Goal: Task Accomplishment & Management: Use online tool/utility

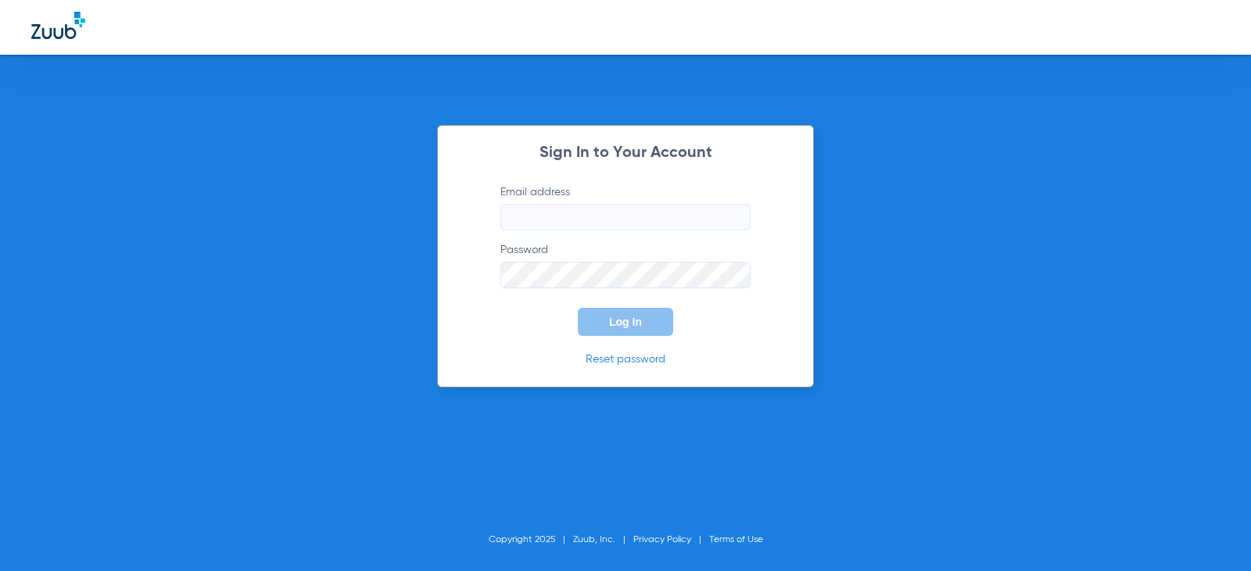
type input "[EMAIL_ADDRESS][DOMAIN_NAME]"
click at [653, 317] on button "Log In" at bounding box center [625, 322] width 95 height 28
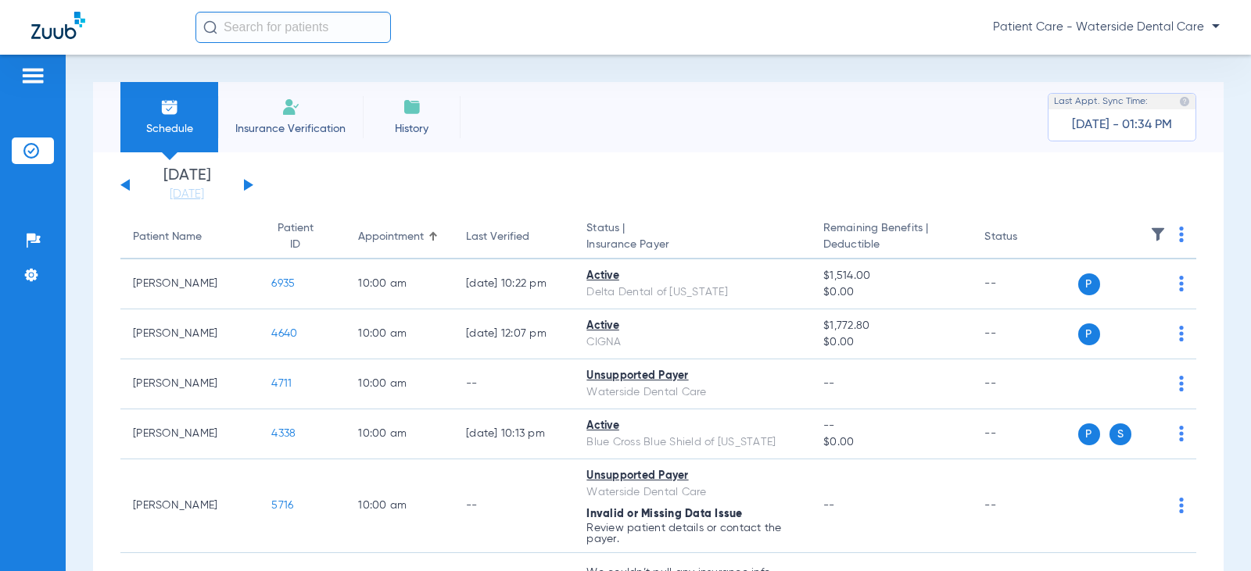
click at [331, 137] on li "Insurance Verification" at bounding box center [290, 117] width 145 height 70
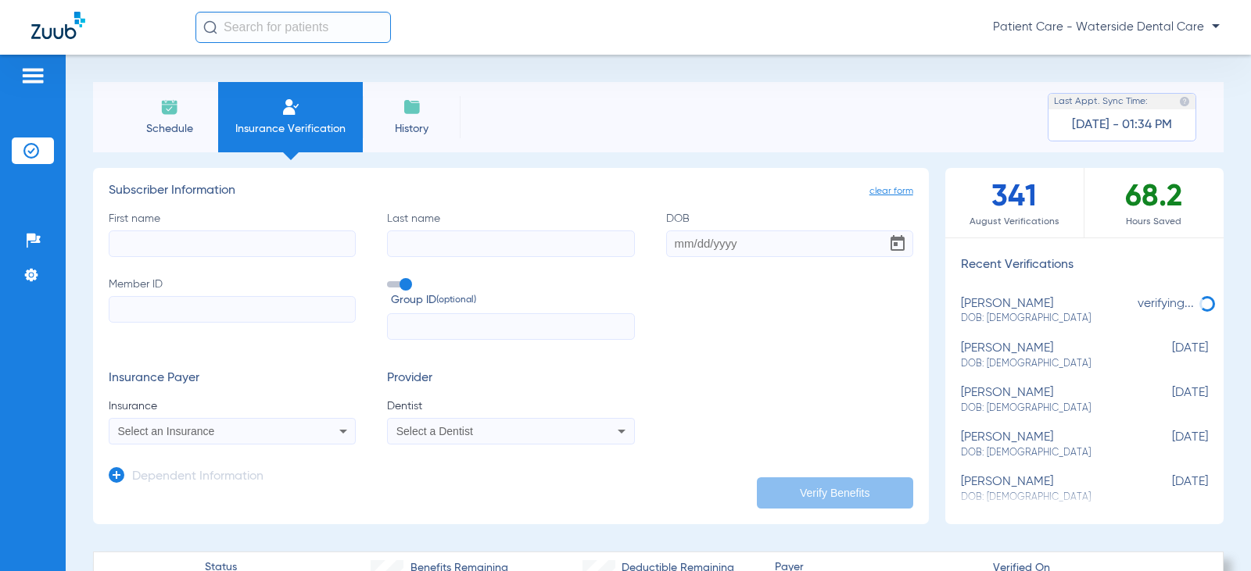
click at [145, 248] on input "First name" at bounding box center [232, 244] width 247 height 27
type input "Chunyue"
click at [484, 238] on input "Last name" at bounding box center [510, 244] width 247 height 27
type input "[PERSON_NAME]"
click at [666, 243] on input "DOB" at bounding box center [789, 244] width 247 height 27
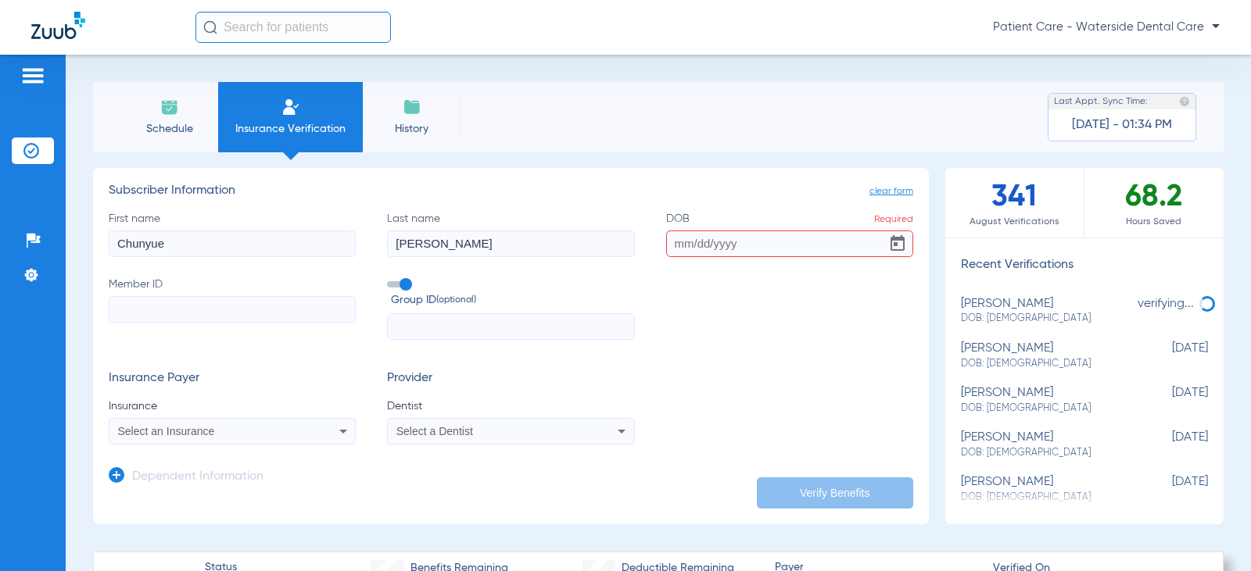
click at [673, 243] on input "DOB Required" at bounding box center [789, 244] width 247 height 27
type input "[DATE]"
click at [786, 299] on div "First name [PERSON_NAME] Last name [PERSON_NAME] [DEMOGRAPHIC_DATA] Member ID G…" at bounding box center [511, 276] width 804 height 130
click at [207, 321] on input "Member ID" at bounding box center [232, 309] width 247 height 27
paste input "023719810"
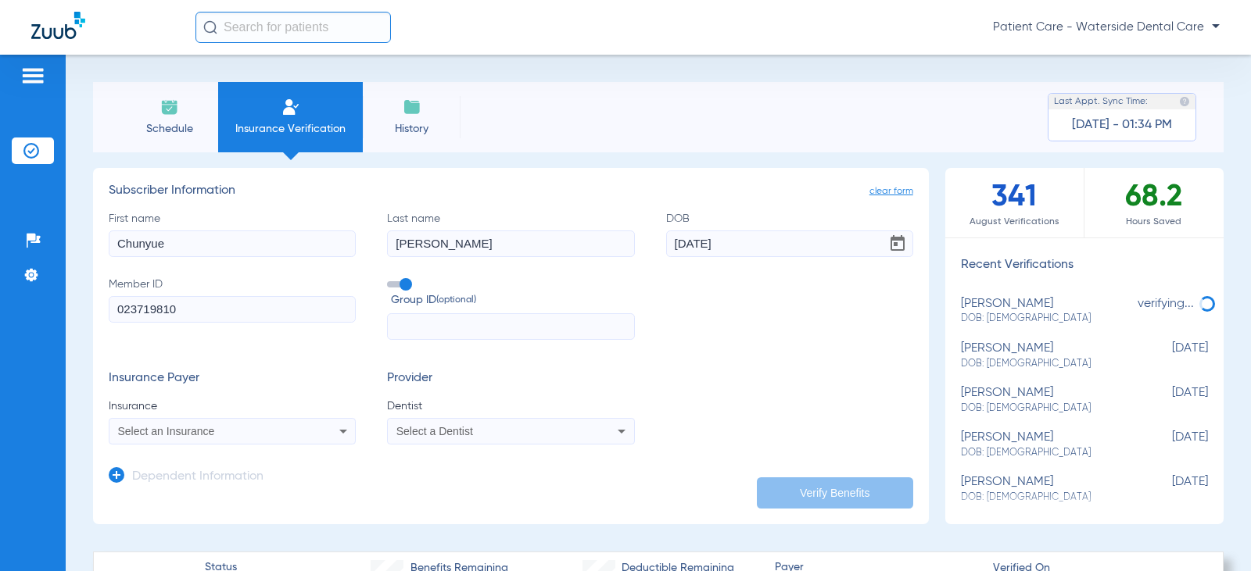
scroll to position [78, 0]
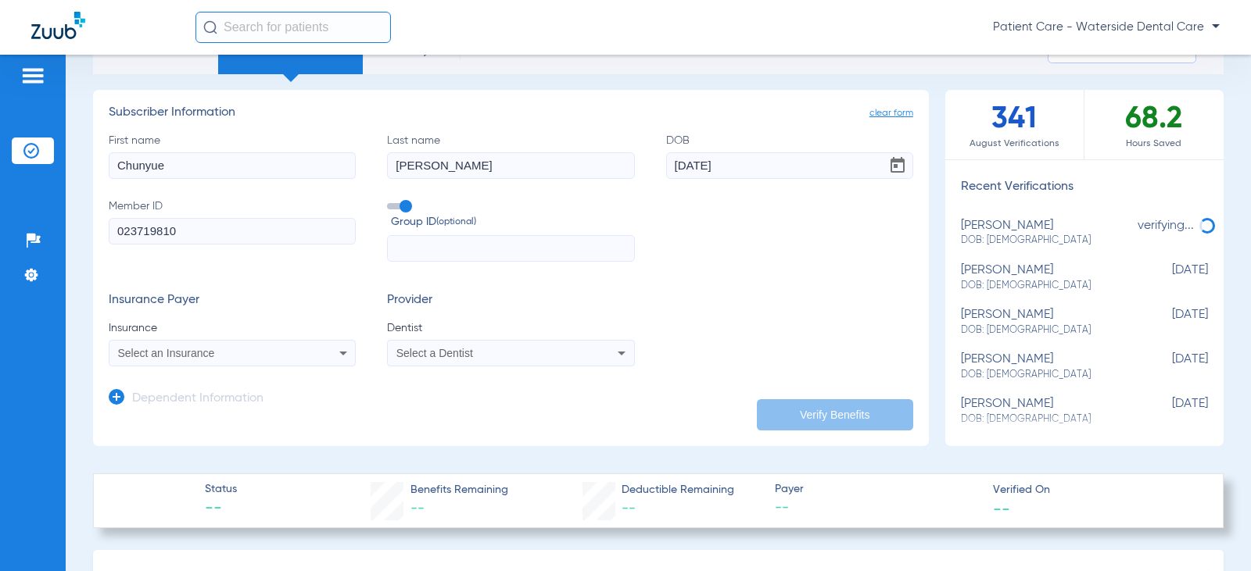
type input "023719810"
click at [272, 353] on div "Select an Insurance" at bounding box center [210, 353] width 184 height 11
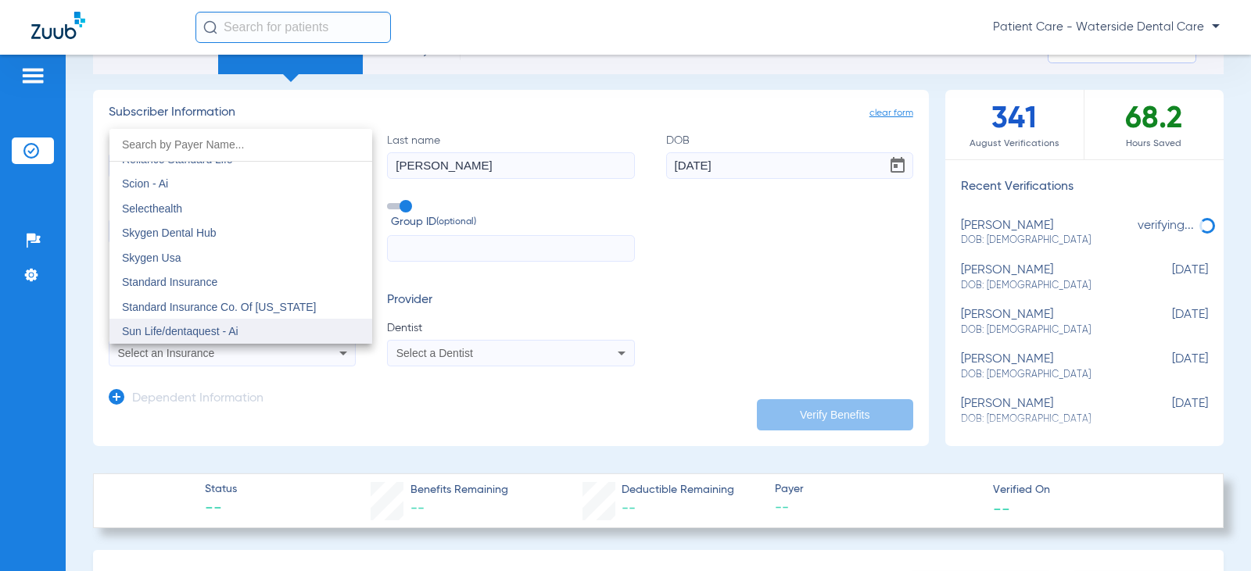
scroll to position [8589, 0]
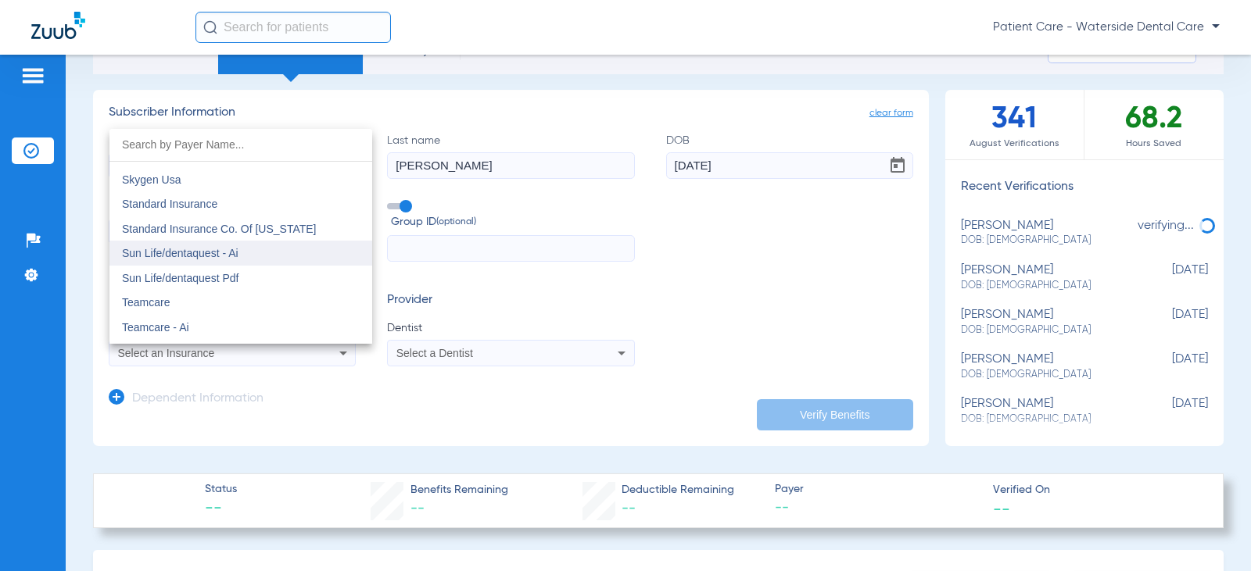
click at [260, 256] on mat-option "Sun Life/dentaquest - Ai" at bounding box center [240, 253] width 263 height 25
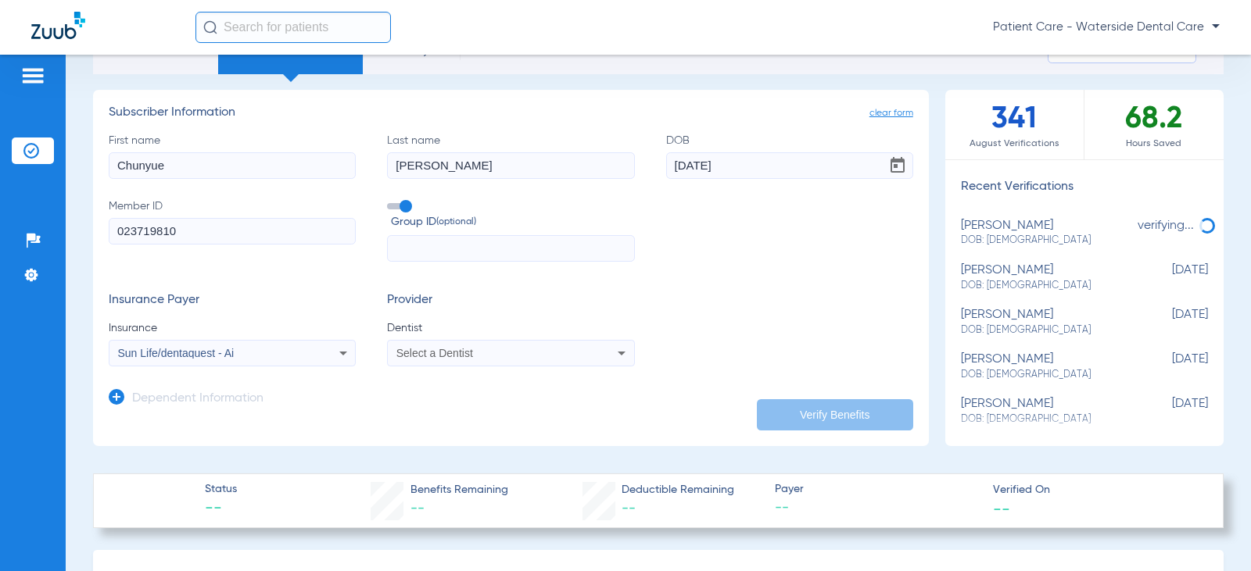
click at [523, 353] on div "Select a Dentist" at bounding box center [488, 353] width 184 height 11
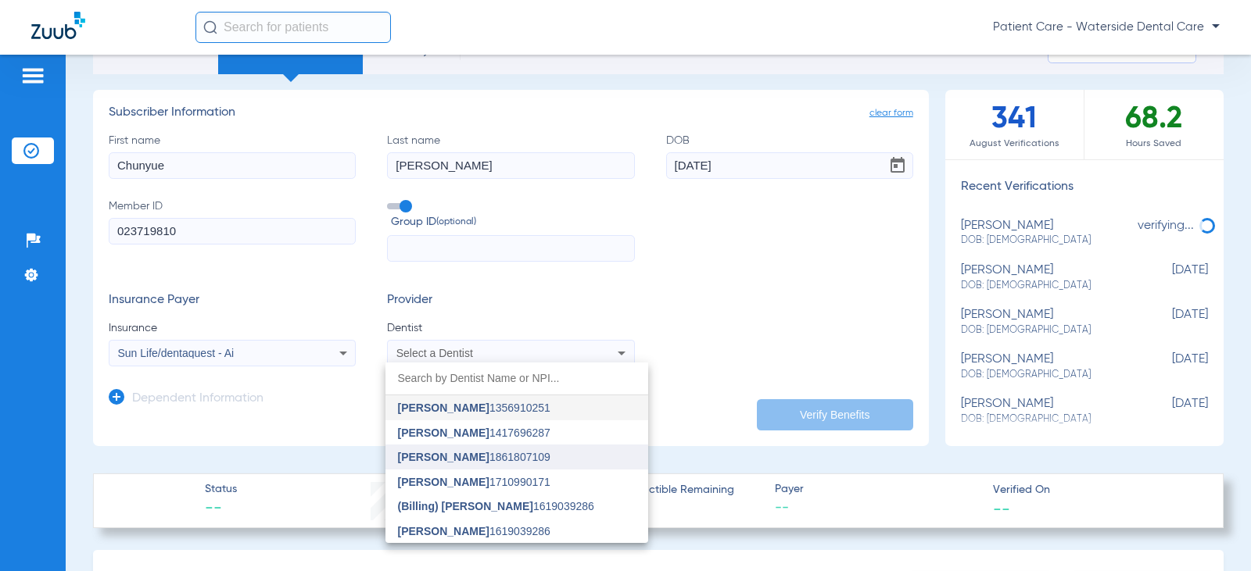
click at [482, 458] on span "[PERSON_NAME] 1861807109" at bounding box center [474, 457] width 152 height 11
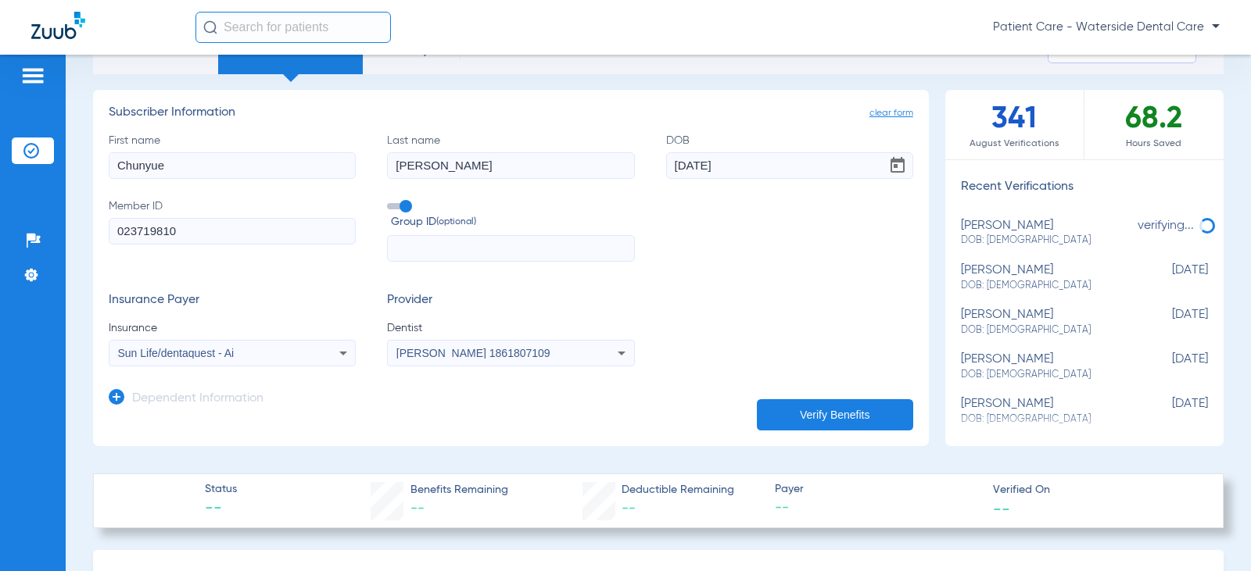
click at [811, 400] on button "Verify Benefits" at bounding box center [835, 414] width 156 height 31
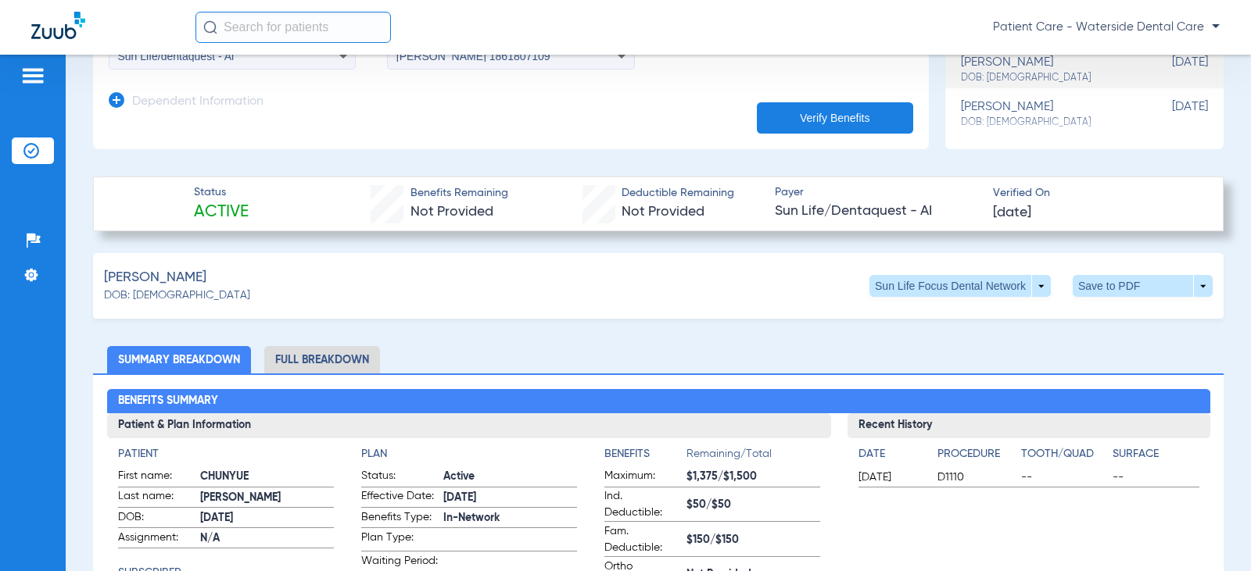
scroll to position [297, 0]
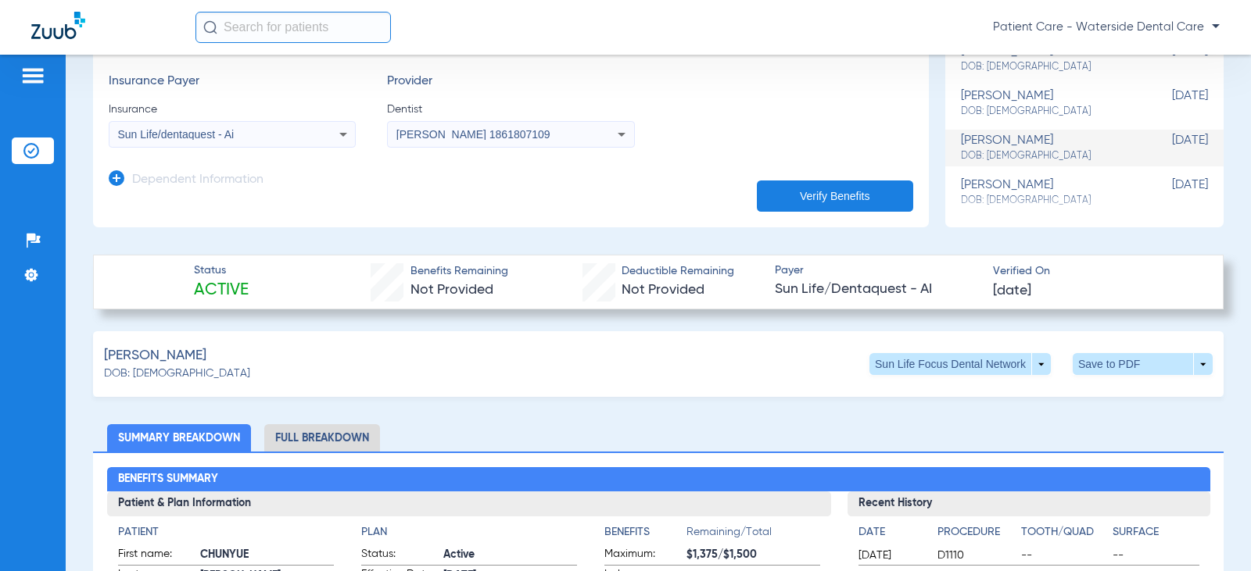
click at [309, 432] on li "Full Breakdown" at bounding box center [322, 437] width 116 height 27
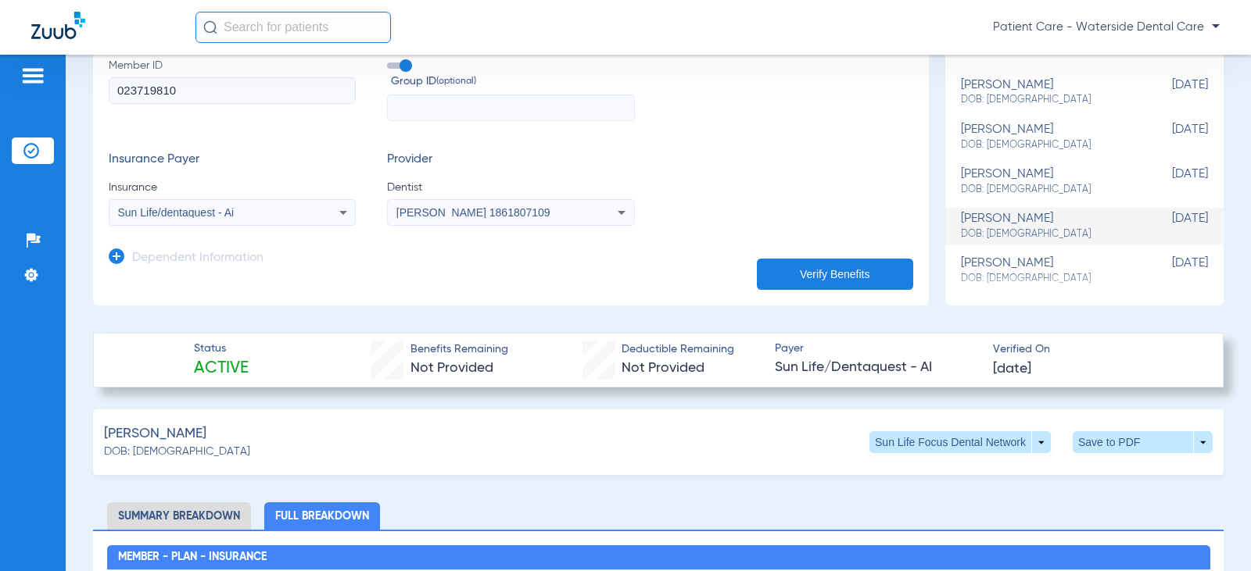
scroll to position [0, 0]
